Goal: Register for event/course

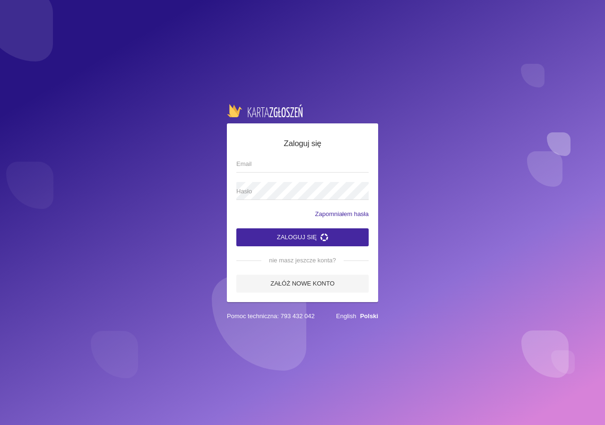
click at [267, 165] on input "Email" at bounding box center [302, 163] width 132 height 18
type input "[EMAIL_ADDRESS][DOMAIN_NAME]"
click at [252, 190] on span "Hasło" at bounding box center [297, 191] width 123 height 9
click at [236, 228] on button "Zaloguj się" at bounding box center [302, 237] width 132 height 18
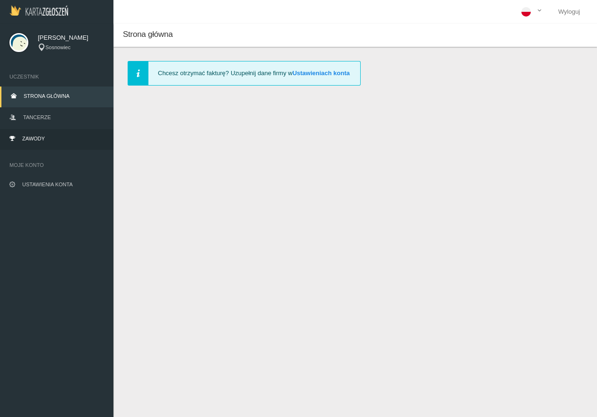
click at [33, 145] on link "Zawody" at bounding box center [56, 139] width 113 height 21
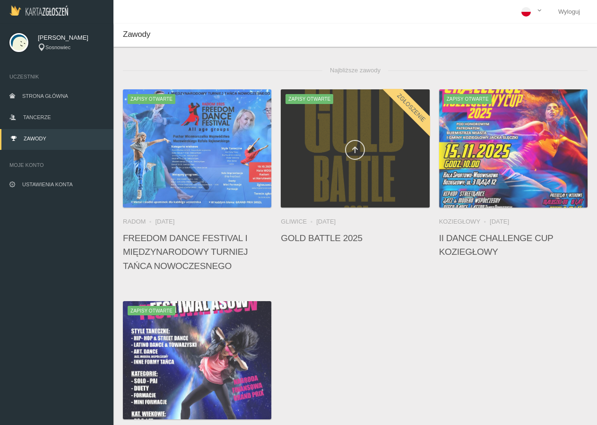
click at [362, 154] on link at bounding box center [355, 150] width 20 height 20
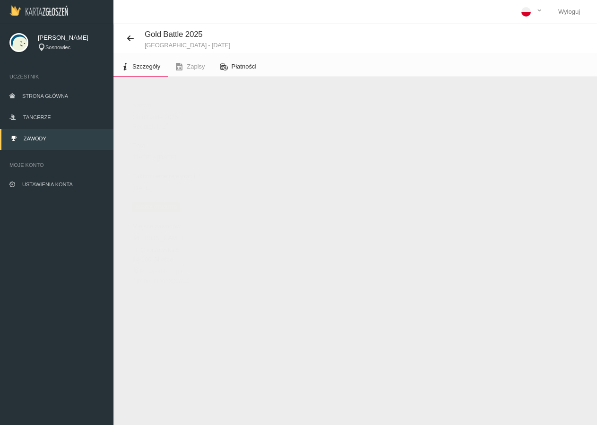
click at [249, 69] on span "Płatności" at bounding box center [244, 66] width 25 height 7
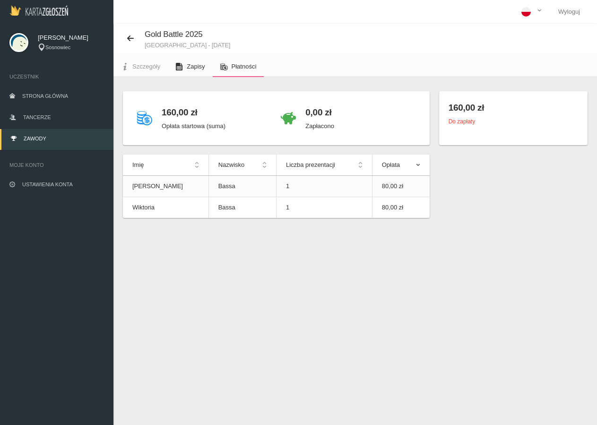
click at [189, 72] on link "Zapisy" at bounding box center [190, 66] width 44 height 21
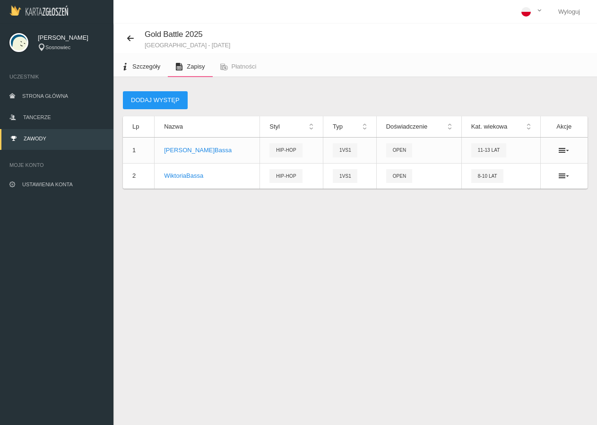
click at [149, 66] on span "Szczegóły" at bounding box center [146, 66] width 28 height 7
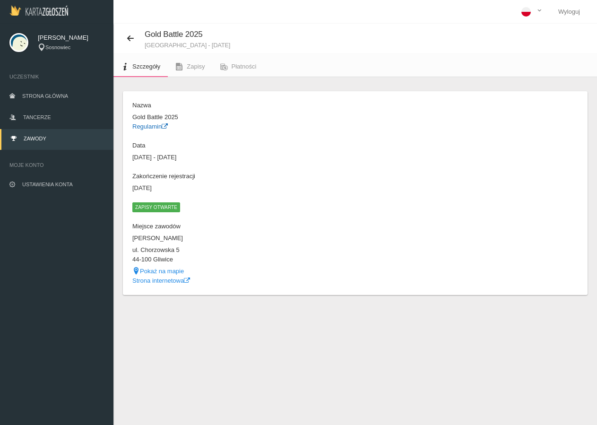
click at [149, 124] on link "Regulamin" at bounding box center [149, 126] width 35 height 7
click at [238, 64] on span "Płatności" at bounding box center [244, 66] width 25 height 7
